Goal: Task Accomplishment & Management: Manage account settings

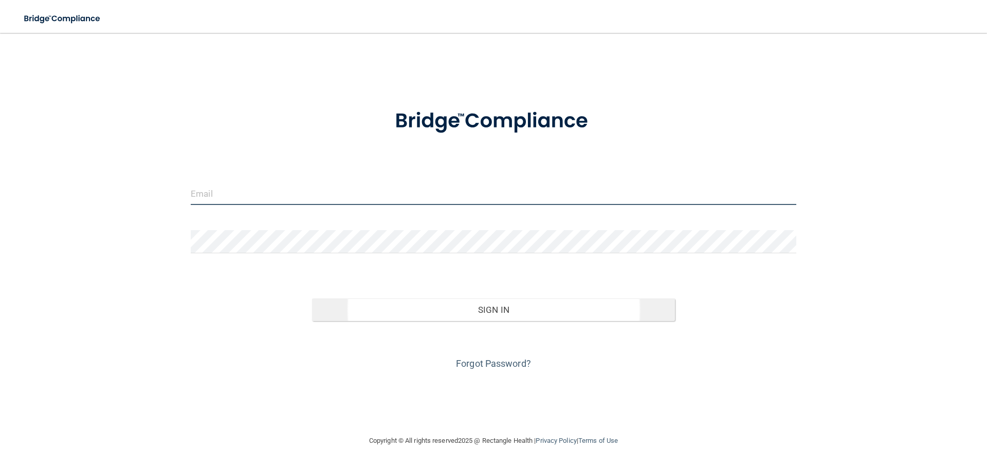
type input "[EMAIL_ADDRESS][DOMAIN_NAME]"
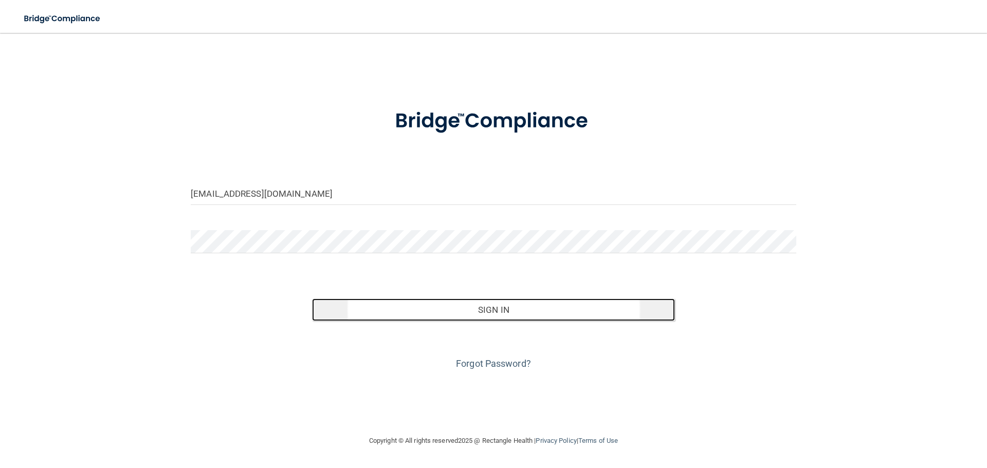
click at [519, 302] on button "Sign In" at bounding box center [494, 310] width 364 height 23
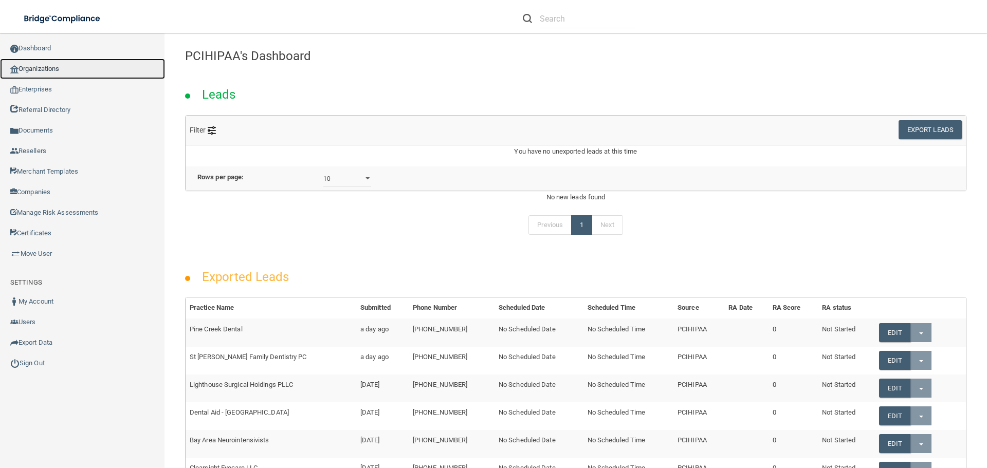
click at [55, 62] on link "Organizations" at bounding box center [82, 69] width 165 height 21
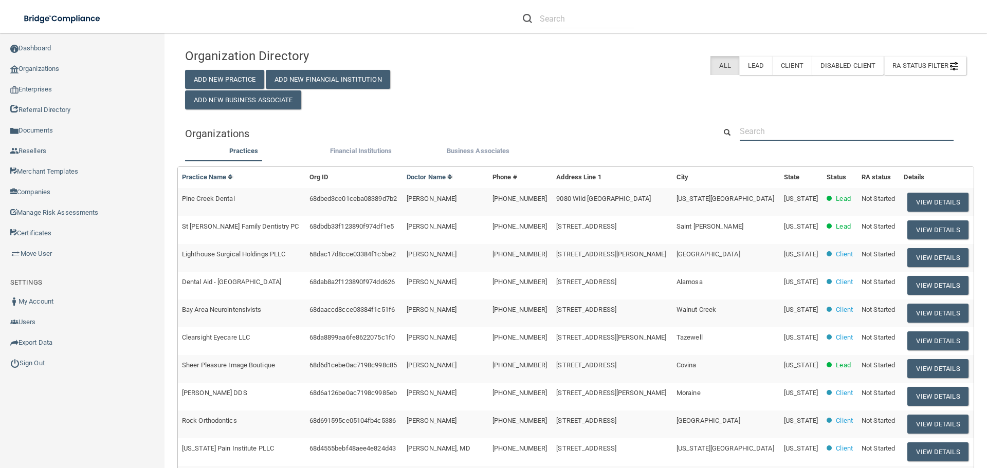
click at [793, 130] on input "text" at bounding box center [847, 131] width 214 height 19
paste input "[EMAIL_ADDRESS][DOMAIN_NAME]"
type input "[EMAIL_ADDRESS][DOMAIN_NAME]"
